Goal: Information Seeking & Learning: Find specific fact

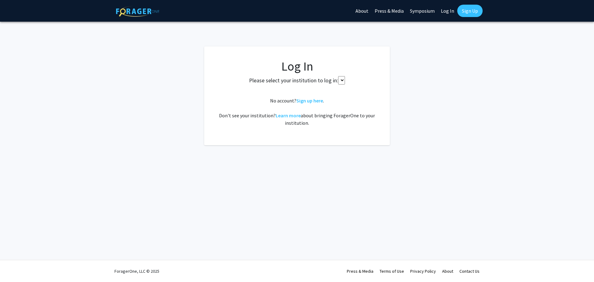
select select
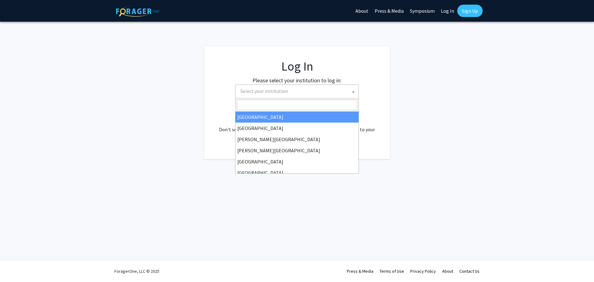
click at [355, 92] on span at bounding box center [353, 92] width 6 height 14
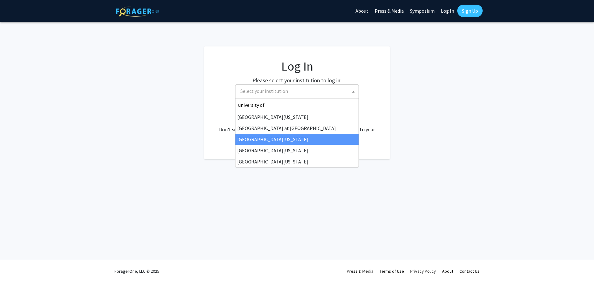
type input "university of"
select select "13"
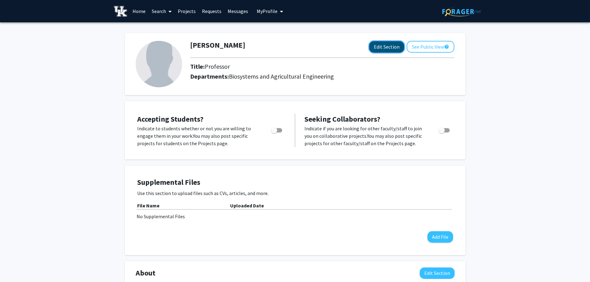
click at [390, 47] on button "Edit Section" at bounding box center [386, 46] width 35 height 11
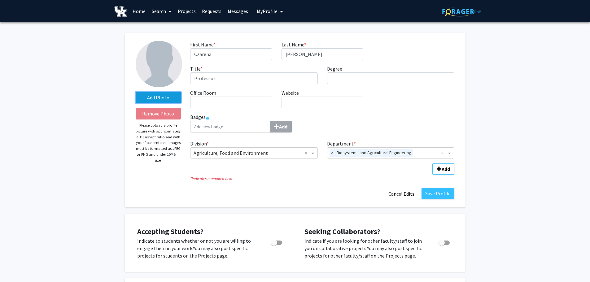
click at [148, 98] on label "Add Photo" at bounding box center [159, 97] width 46 height 11
click at [0, 0] on input "Add Photo" at bounding box center [0, 0] width 0 height 0
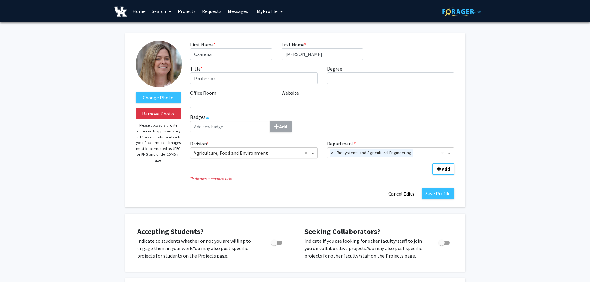
click at [312, 152] on span "Division" at bounding box center [314, 152] width 8 height 7
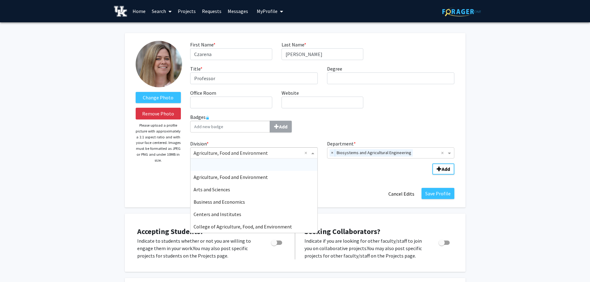
click at [332, 180] on icon "* Indicates a required field" at bounding box center [322, 179] width 264 height 6
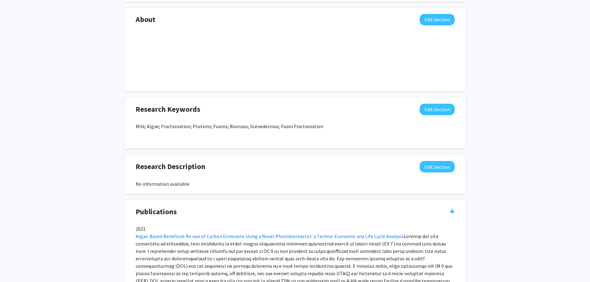
scroll to position [371, 0]
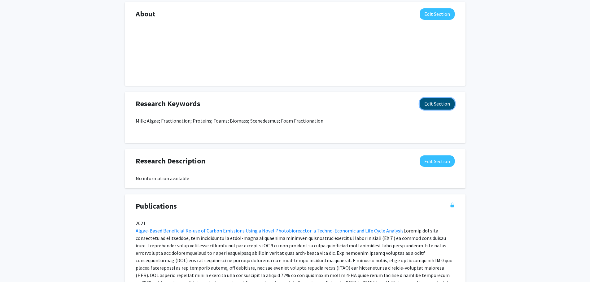
click at [433, 102] on button "Edit Section" at bounding box center [436, 103] width 35 height 11
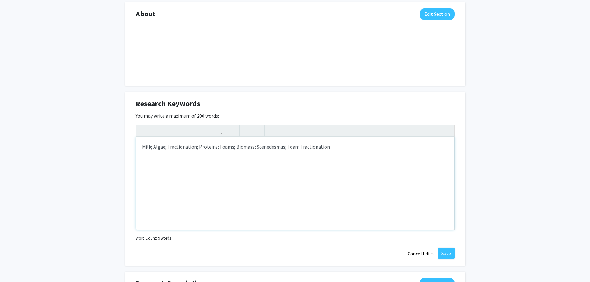
click at [330, 147] on div "Milk; Algae; Fractionation; Proteins; Foams; Biomass; Scenedesmus; Foam Fractio…" at bounding box center [295, 183] width 318 height 93
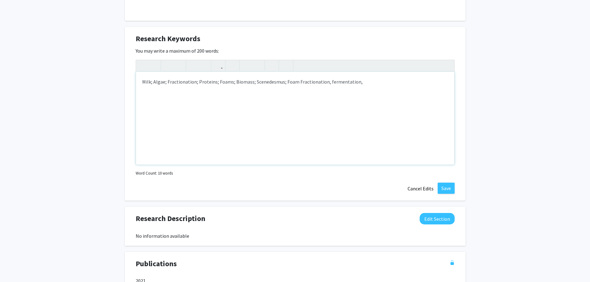
scroll to position [435, 0]
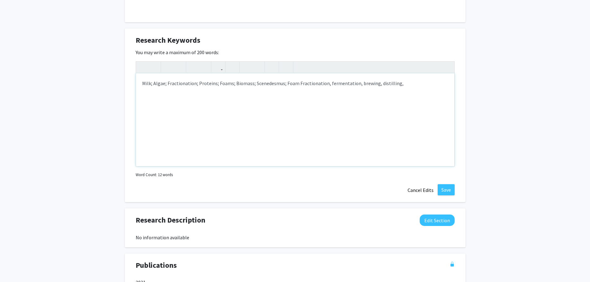
click at [323, 83] on div "Milk; Algae; Fractionation; Proteins; Foams; Biomass; Scenedesmus; Foam Fractio…" at bounding box center [295, 119] width 318 height 93
click at [323, 85] on div "Milk; Algae; Fractionation; Proteins; Foams; Biomass; Scenedesmus; Foam Fractio…" at bounding box center [295, 119] width 318 height 93
click at [351, 85] on div "Milk; Algae; Fractionation; Proteins; Foams; Biomass; Scenedesmus; Foam Fractio…" at bounding box center [295, 119] width 318 height 93
click at [371, 85] on div "Milk; Algae; Fractionation; Proteins; Foams; Biomass; Scenedesmus; Foam Fractio…" at bounding box center [295, 119] width 318 height 93
click at [391, 81] on div "Milk; Algae; Fractionation; Proteins; Foams; Biomass; Scenedesmus; Foam Fractio…" at bounding box center [295, 119] width 318 height 93
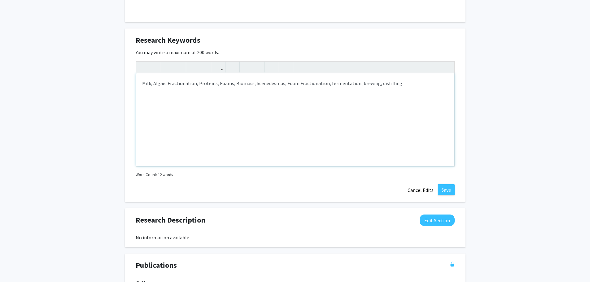
type textarea "Milk; Algae; Fractionation; Proteins; Foams; Biomass; Scenedesmus; Foam Fractio…"
click at [448, 191] on button "Save" at bounding box center [445, 189] width 17 height 11
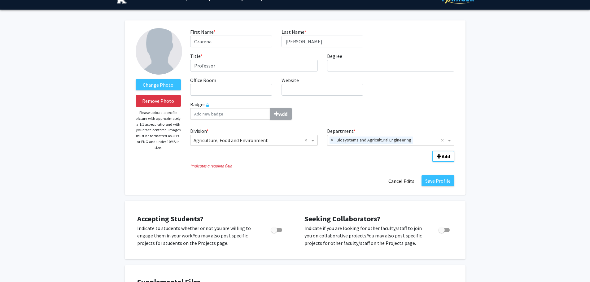
scroll to position [0, 0]
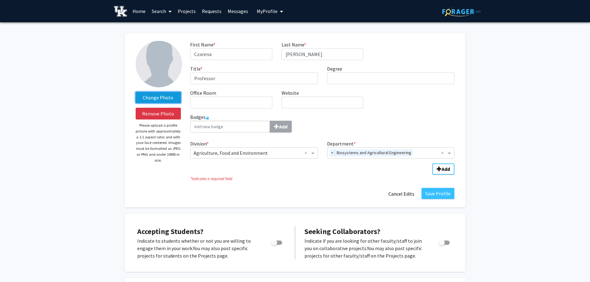
click at [168, 97] on label "Change Photo" at bounding box center [159, 97] width 46 height 11
click at [0, 0] on input "Change Photo" at bounding box center [0, 0] width 0 height 0
click at [166, 99] on label "Change Photo" at bounding box center [159, 97] width 46 height 11
click at [0, 0] on input "Change Photo" at bounding box center [0, 0] width 0 height 0
click at [431, 194] on button "Save Profile" at bounding box center [437, 193] width 33 height 11
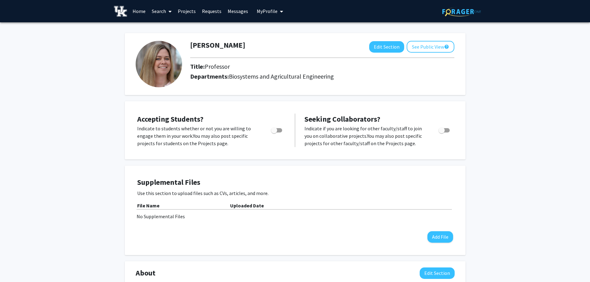
click at [189, 12] on link "Projects" at bounding box center [187, 11] width 24 height 22
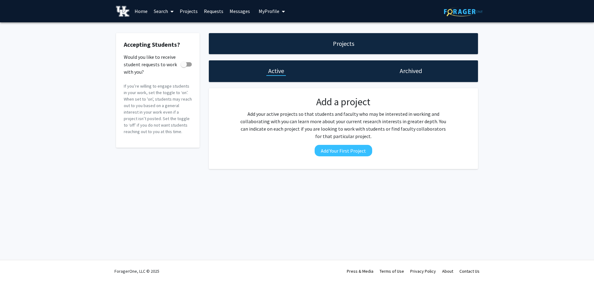
click at [171, 11] on icon at bounding box center [172, 11] width 3 height 5
click at [174, 26] on span "Faculty/Staff" at bounding box center [174, 28] width 46 height 12
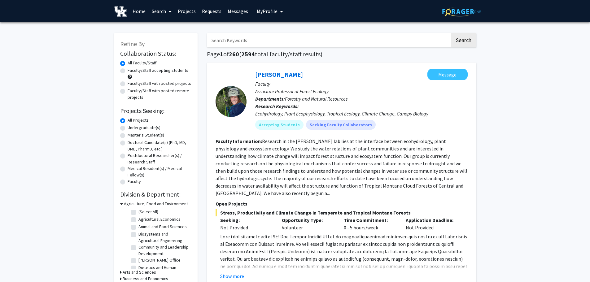
click at [251, 40] on input "Search Keywords" at bounding box center [328, 40] width 243 height 14
click at [451, 33] on button "Search" at bounding box center [463, 40] width 25 height 14
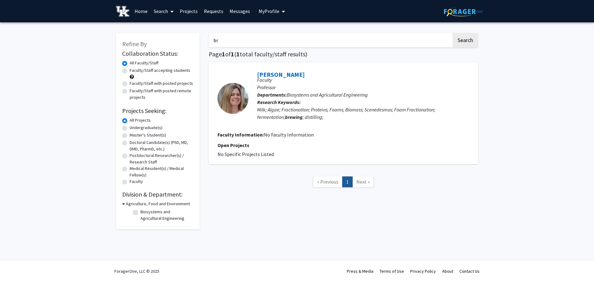
type input "b"
click at [453, 33] on button "Search" at bounding box center [465, 40] width 25 height 14
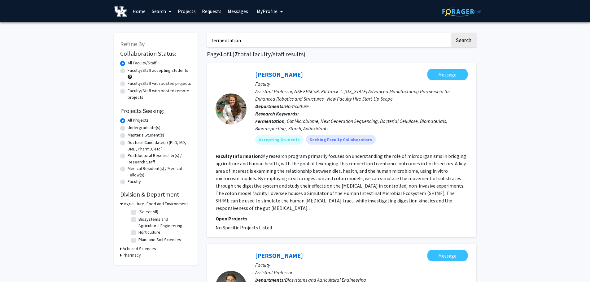
drag, startPoint x: 242, startPoint y: 39, endPoint x: 196, endPoint y: 39, distance: 46.1
click at [451, 33] on button "Search" at bounding box center [463, 40] width 25 height 14
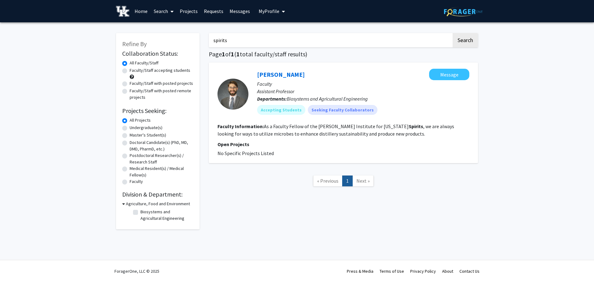
drag, startPoint x: 227, startPoint y: 42, endPoint x: 213, endPoint y: 41, distance: 13.9
click at [213, 41] on input "spirits" at bounding box center [330, 40] width 243 height 14
click at [453, 33] on button "Search" at bounding box center [465, 40] width 25 height 14
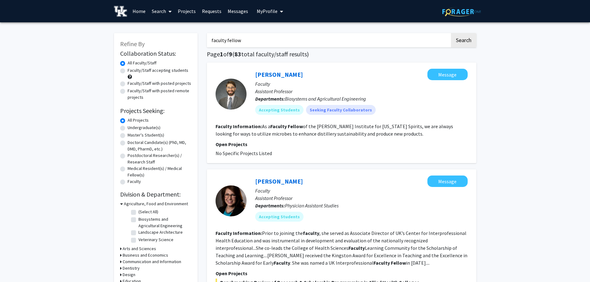
click at [270, 126] on fg-read-more "As a Faculty Fellow of the [PERSON_NAME] Institute for [US_STATE] Spirits, we a…" at bounding box center [333, 130] width 237 height 14
drag, startPoint x: 271, startPoint y: 126, endPoint x: 405, endPoint y: 127, distance: 134.7
click at [405, 127] on fg-read-more "As a Faculty Fellow of the [PERSON_NAME] Institute for [US_STATE] Spirits, we a…" at bounding box center [333, 130] width 237 height 14
copy fg-read-more "Faculty Fellow of the [PERSON_NAME] Institute for [US_STATE] Spirits"
drag, startPoint x: 245, startPoint y: 41, endPoint x: 203, endPoint y: 41, distance: 41.2
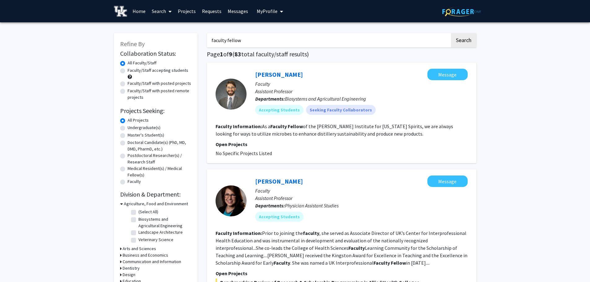
paste input "Faculty Fellow of the [PERSON_NAME] Institute for [US_STATE] Spirits"
click at [451, 33] on button "Search" at bounding box center [463, 40] width 25 height 14
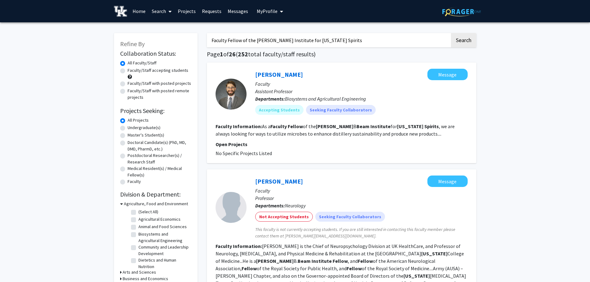
click at [211, 38] on input "Faculty Fellow of the [PERSON_NAME] Institute for [US_STATE] Spirits" at bounding box center [328, 40] width 243 height 14
click at [351, 40] on input ""Faculty Fellow of the [PERSON_NAME] Institute for [US_STATE] Spirits" at bounding box center [328, 40] width 243 height 14
click at [451, 33] on button "Search" at bounding box center [463, 40] width 25 height 14
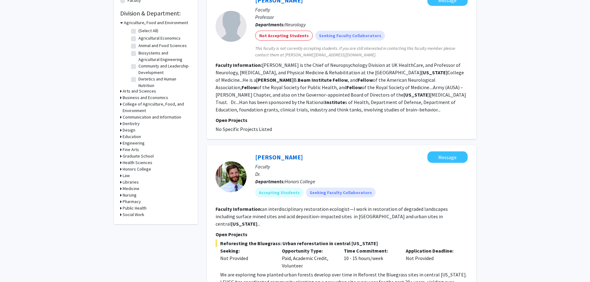
scroll to position [248, 0]
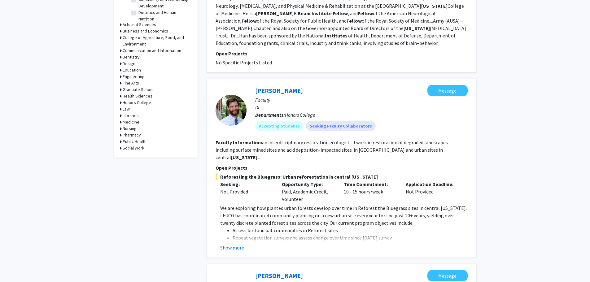
click at [436, 150] on fg-read-more "an interdisciplinary restoration ecologist—I work in restoration of degraded la…" at bounding box center [331, 149] width 232 height 21
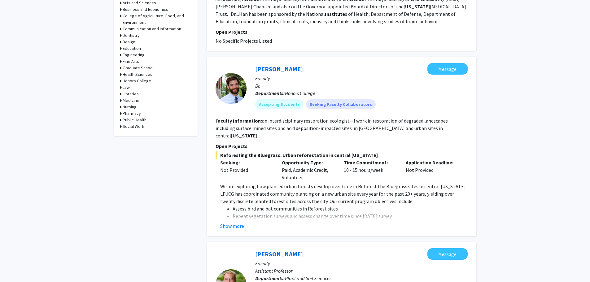
scroll to position [371, 0]
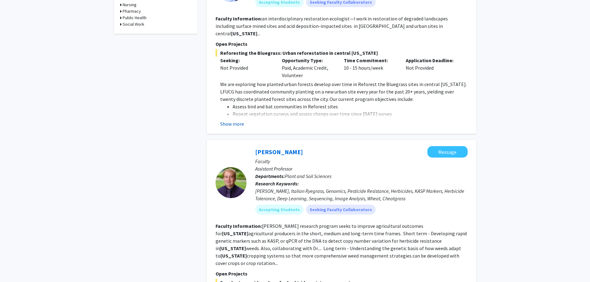
click at [227, 120] on button "Show more" at bounding box center [232, 123] width 24 height 7
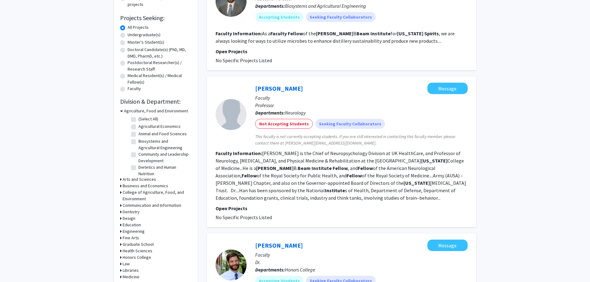
scroll to position [0, 0]
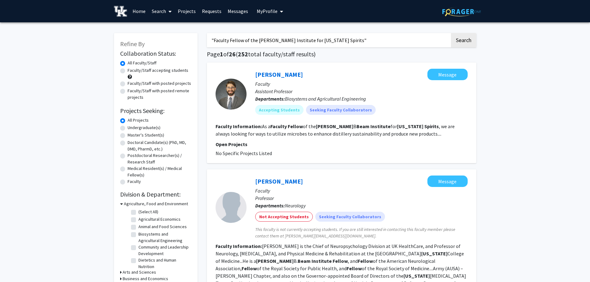
drag, startPoint x: 276, startPoint y: 40, endPoint x: 214, endPoint y: 39, distance: 61.6
click at [214, 39] on input ""Faculty Fellow of the [PERSON_NAME] Institute for [US_STATE] Spirits"" at bounding box center [328, 40] width 243 height 14
drag, startPoint x: 284, startPoint y: 41, endPoint x: 243, endPoint y: 40, distance: 41.2
click at [243, 40] on input ""Beam Institute for [US_STATE] Spirits"" at bounding box center [328, 40] width 243 height 14
click at [463, 41] on button "Search" at bounding box center [463, 40] width 25 height 14
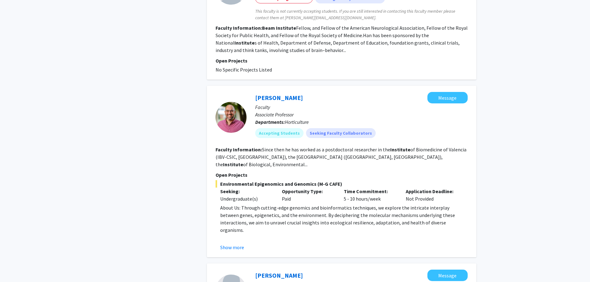
scroll to position [341, 0]
click at [431, 156] on fg-read-more "Since then he has worked as a postdoctoral researcher in the Institute of Biome…" at bounding box center [340, 156] width 251 height 21
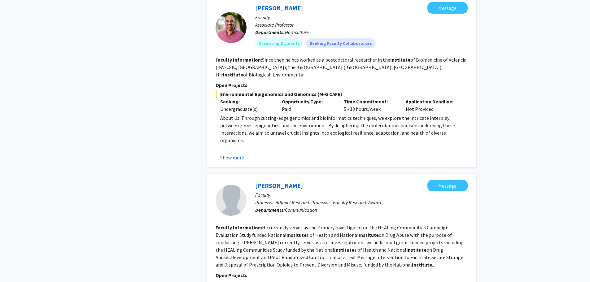
scroll to position [433, 0]
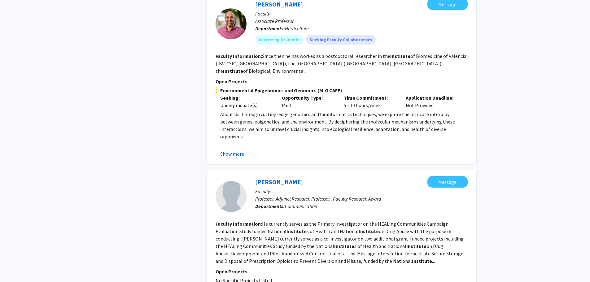
click at [231, 150] on button "Show more" at bounding box center [232, 153] width 24 height 7
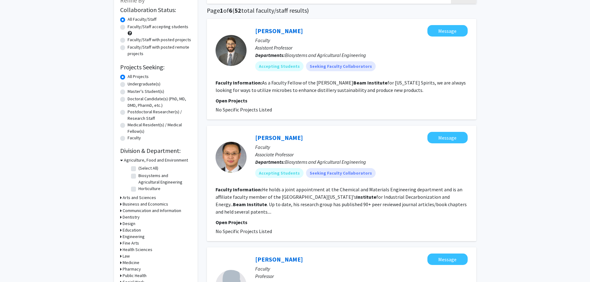
scroll to position [0, 0]
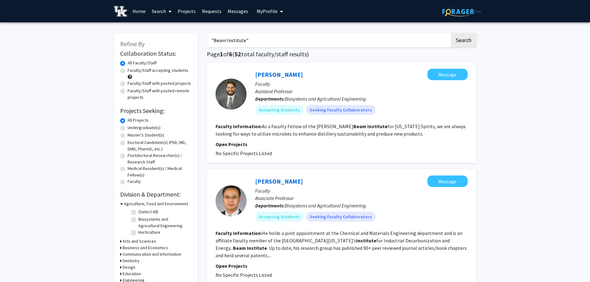
drag, startPoint x: 254, startPoint y: 40, endPoint x: 196, endPoint y: 40, distance: 57.9
type input "jbbi"
click at [451, 33] on button "Search" at bounding box center [463, 40] width 25 height 14
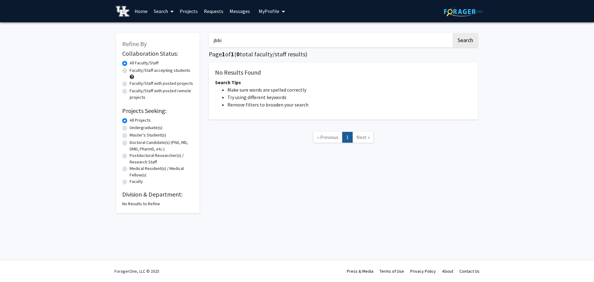
drag, startPoint x: 237, startPoint y: 42, endPoint x: 205, endPoint y: 41, distance: 31.3
click at [205, 41] on div "jbbi Search Page 1 of 1 ( 0 total faculty/staff results) No Results Found Searc…" at bounding box center [343, 120] width 279 height 186
click at [504, 107] on div "Refine By Collaboration Status: Collaboration Status All Faculty/Staff Collabor…" at bounding box center [297, 124] width 594 height 205
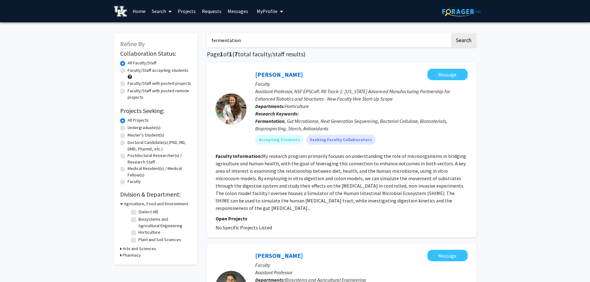
type input "brewing"
